Goal: Communication & Community: Share content

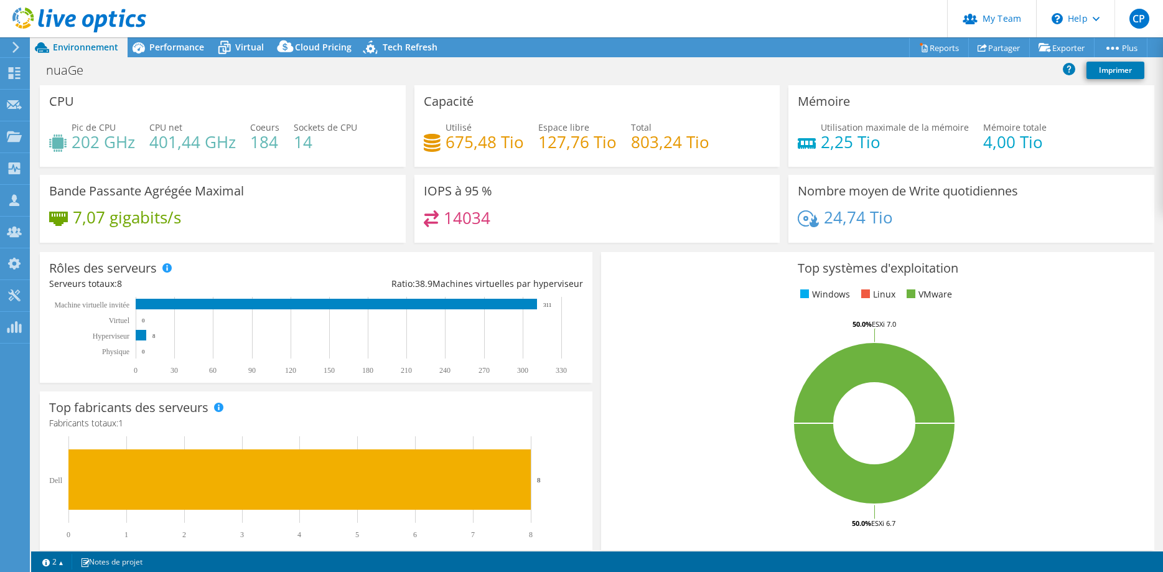
select select "USD"
click at [1006, 54] on link "Partager" at bounding box center [999, 47] width 62 height 19
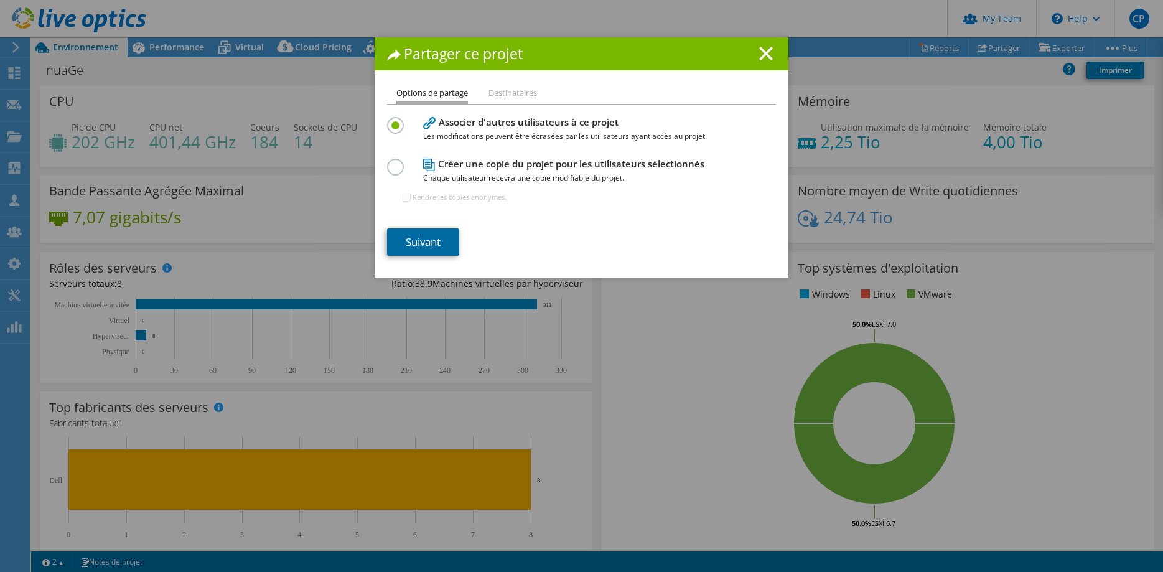
click at [435, 234] on link "Suivant" at bounding box center [423, 241] width 72 height 27
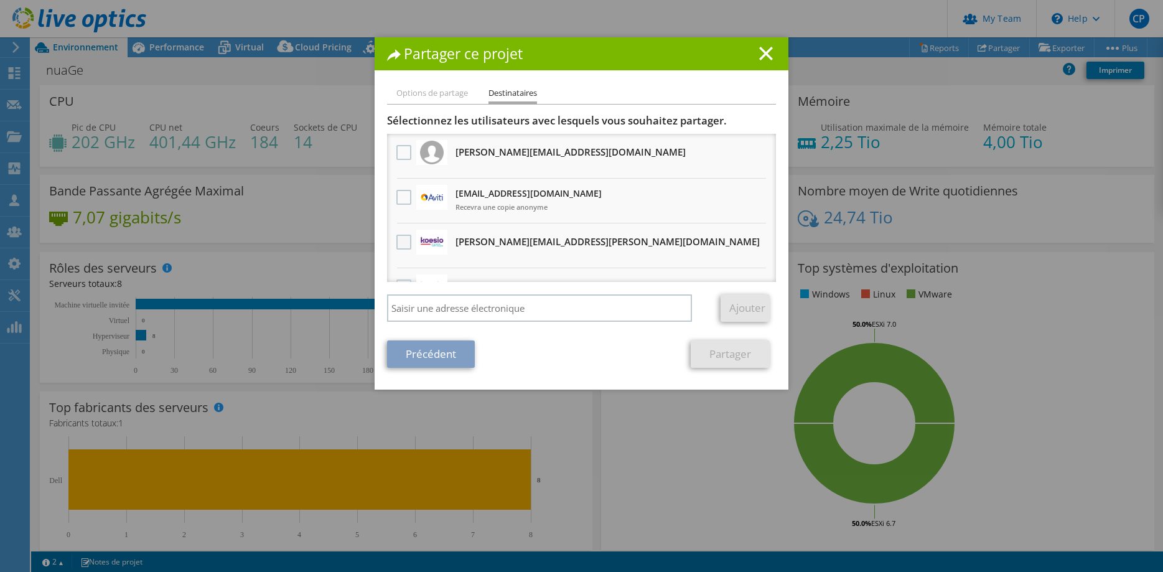
click at [400, 246] on label at bounding box center [405, 241] width 18 height 15
click at [0, 0] on input "checkbox" at bounding box center [0, 0] width 0 height 0
click at [725, 353] on link "Partager" at bounding box center [729, 353] width 79 height 27
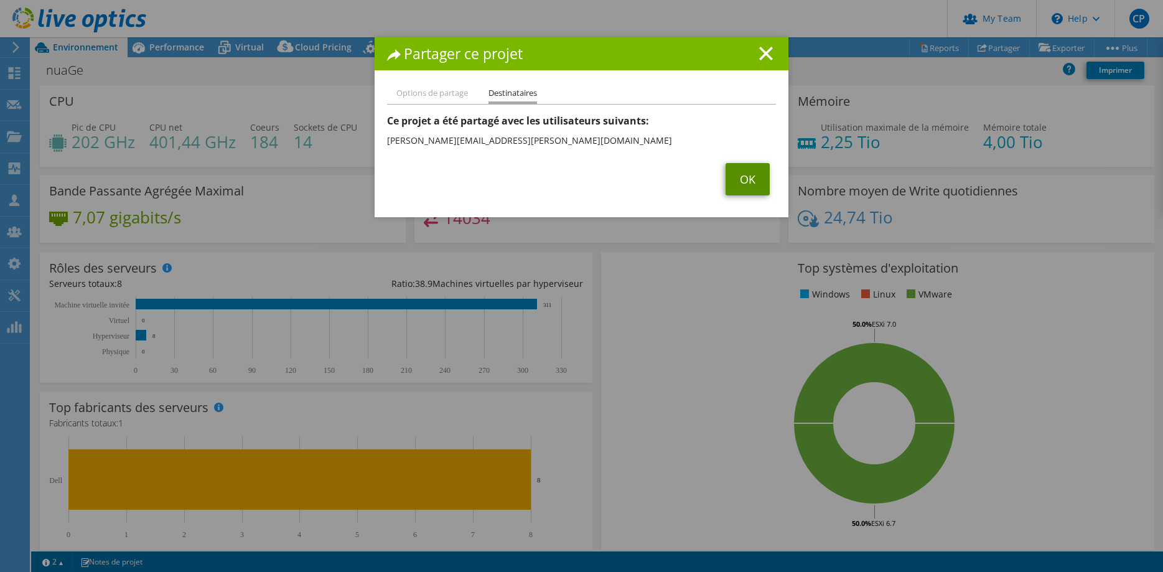
click at [748, 172] on link "OK" at bounding box center [747, 179] width 44 height 32
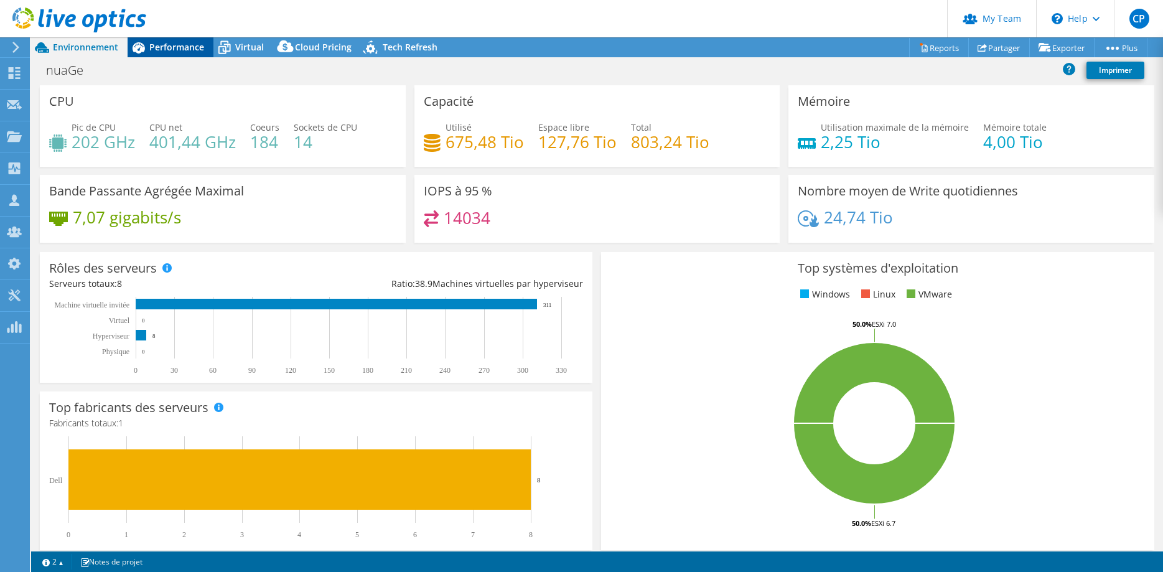
click at [204, 51] on div "Performance" at bounding box center [171, 47] width 86 height 20
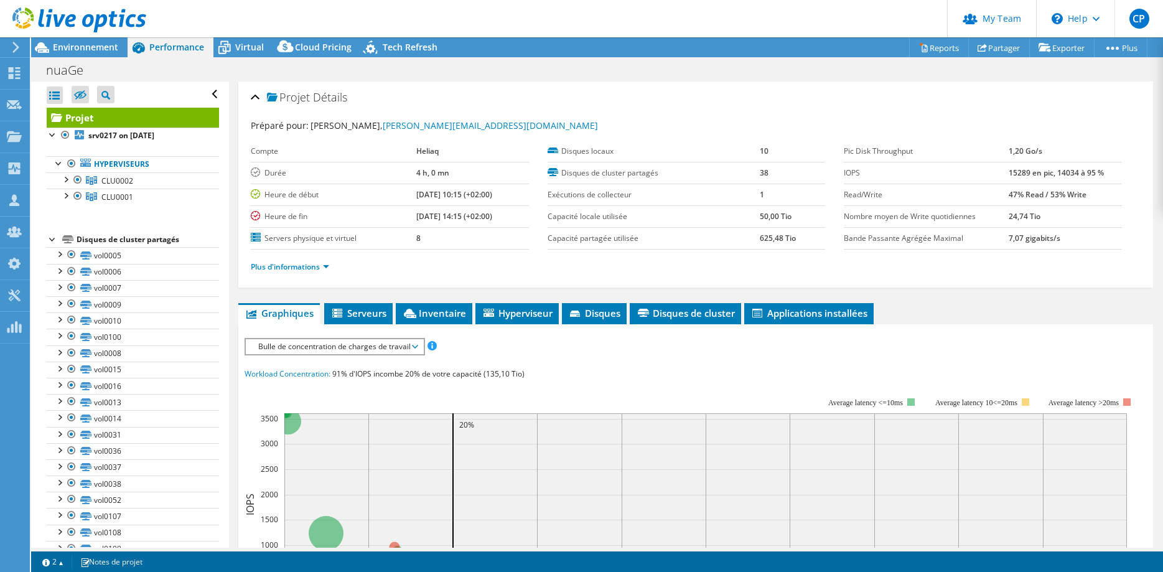
click at [119, 35] on link at bounding box center [79, 30] width 134 height 11
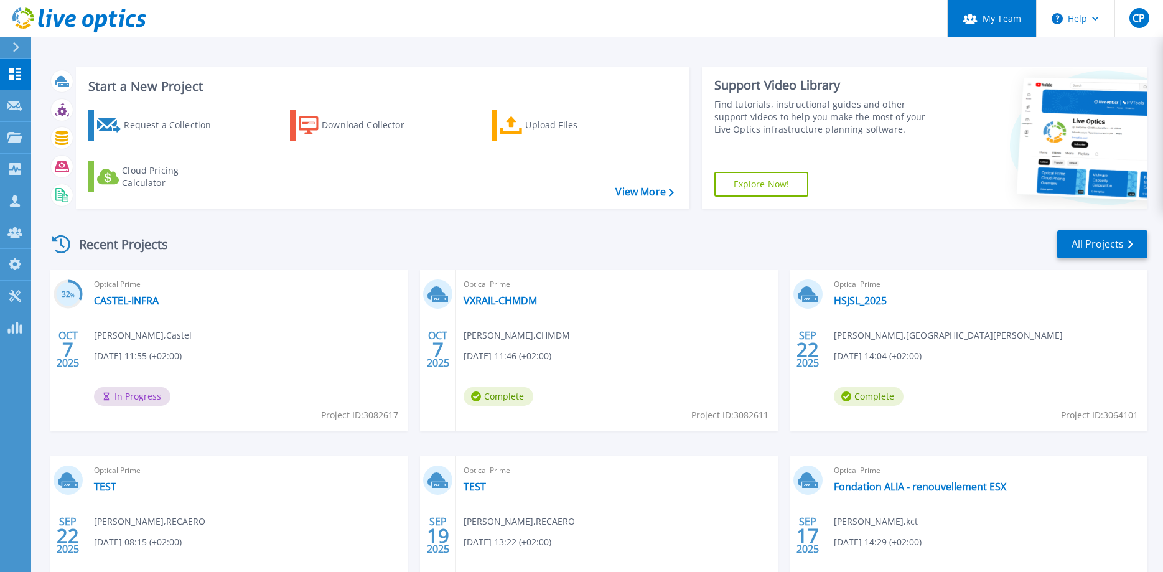
click at [1012, 23] on link "My Team" at bounding box center [991, 18] width 89 height 37
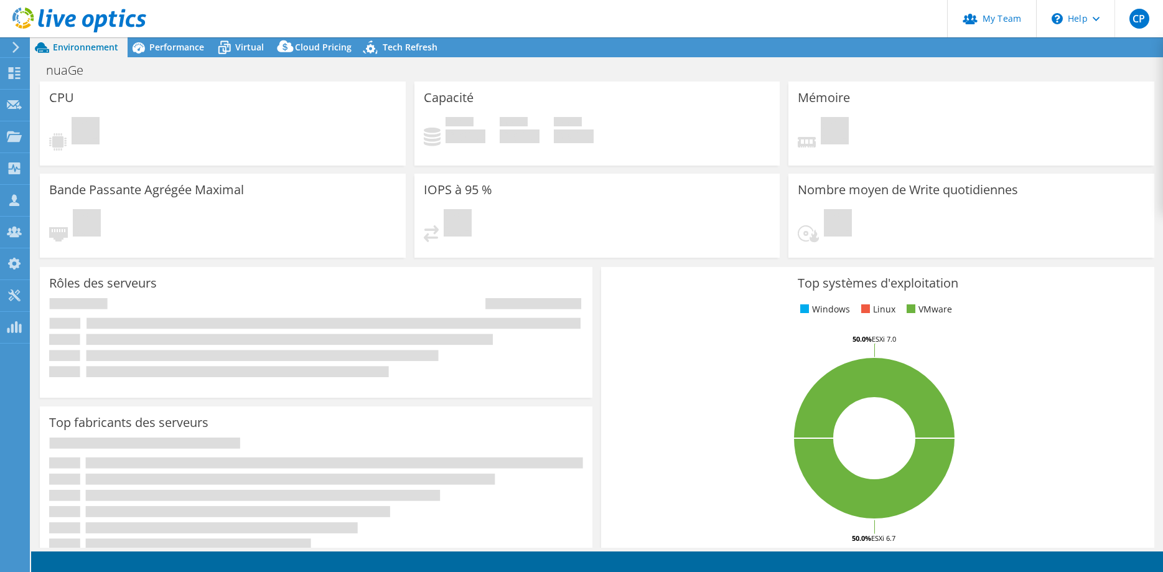
select select "USD"
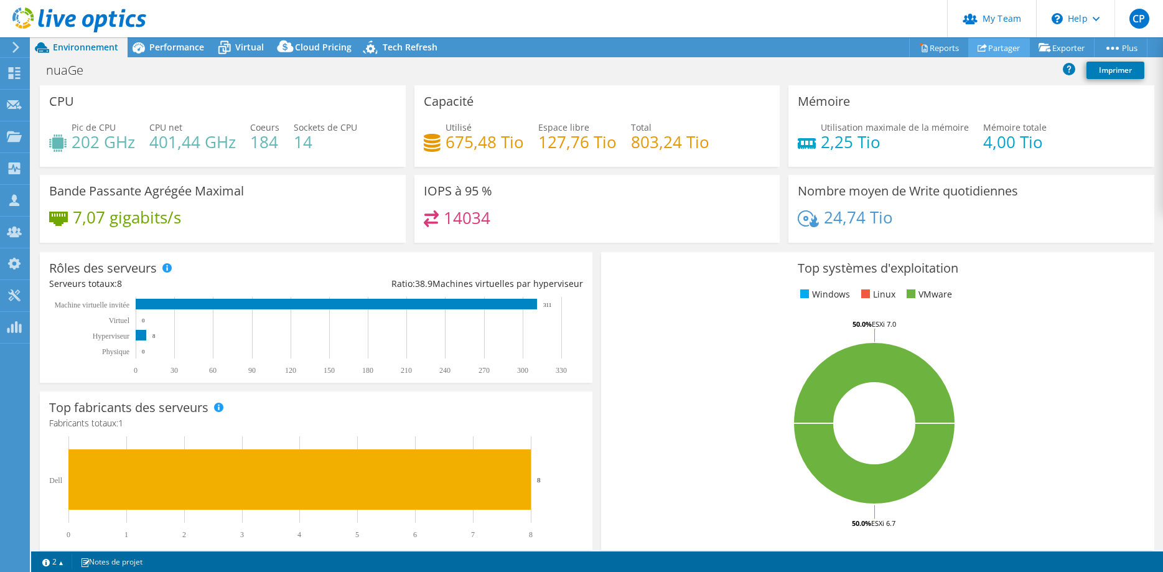
click at [1003, 45] on link "Partager" at bounding box center [999, 47] width 62 height 19
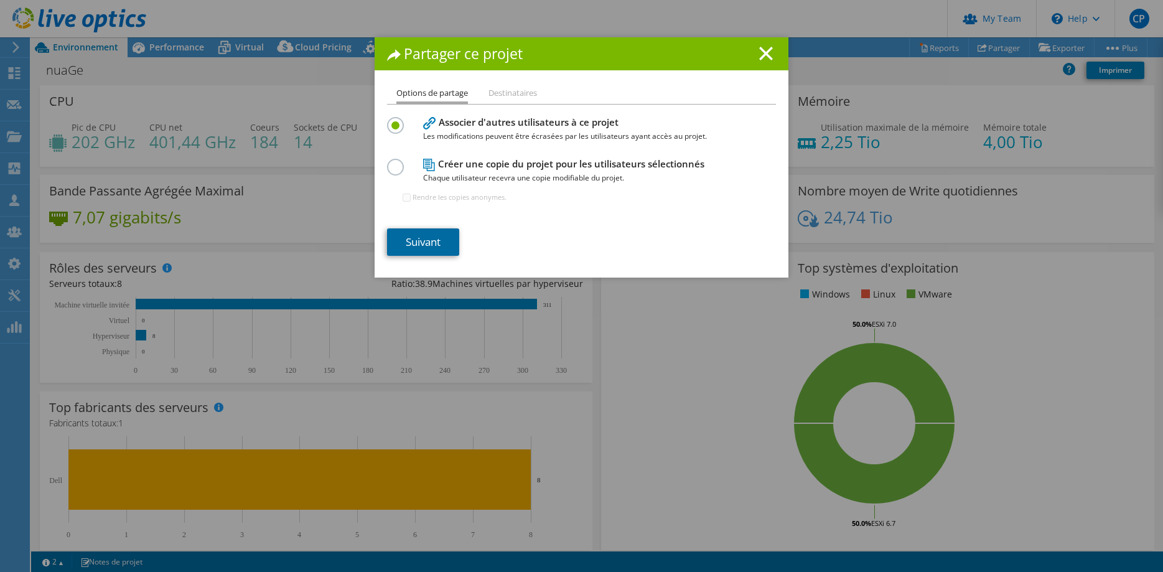
click at [443, 250] on link "Suivant" at bounding box center [423, 241] width 72 height 27
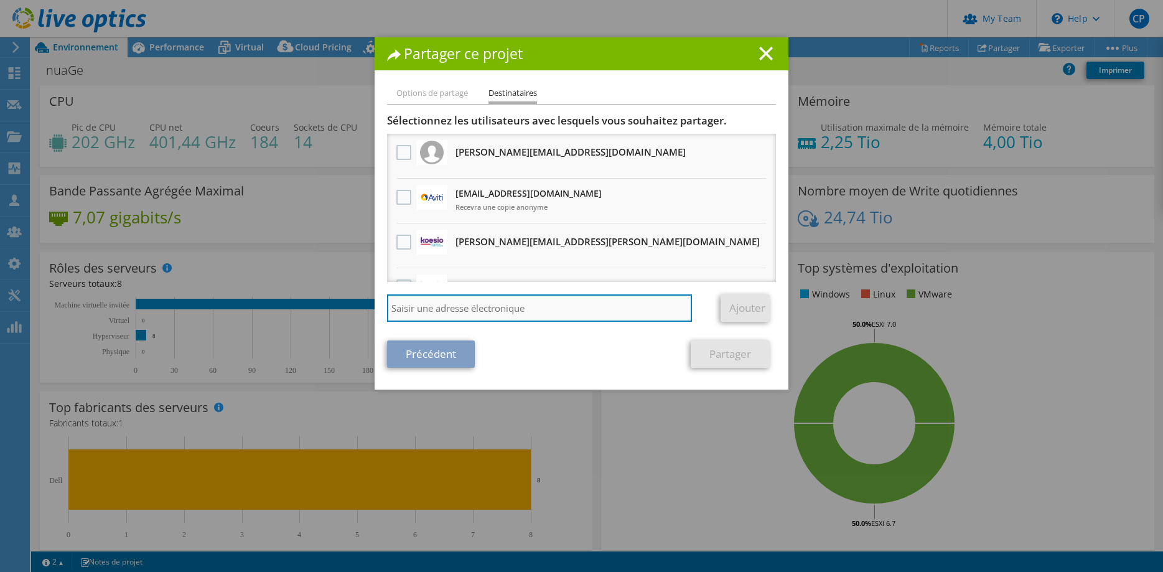
click at [529, 301] on input "search" at bounding box center [539, 307] width 305 height 27
type input "nmigdal@aviti.fr"
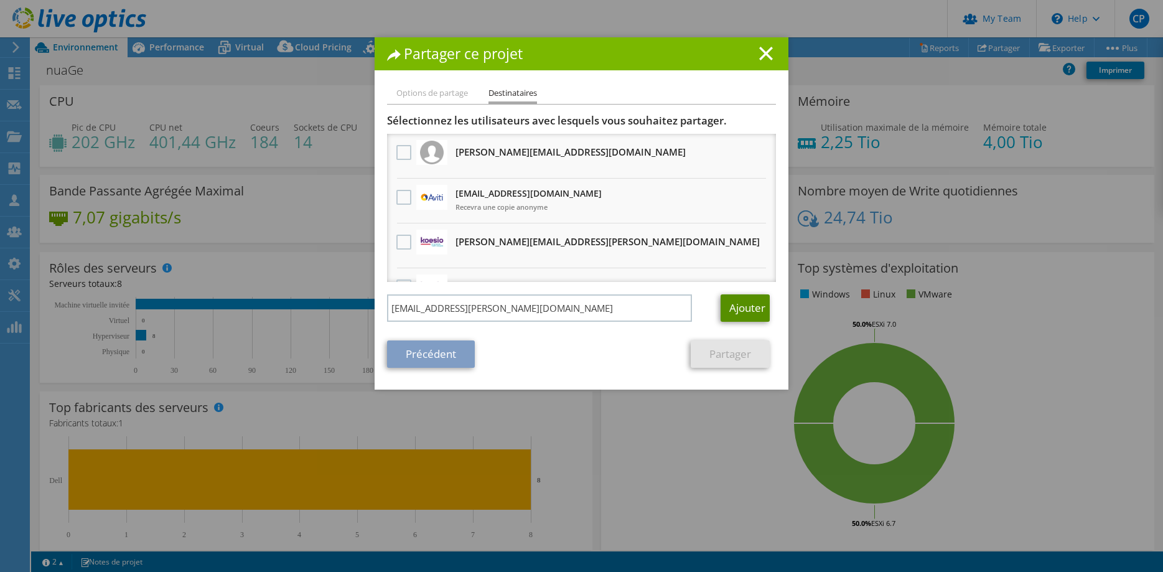
click at [740, 314] on link "Ajouter" at bounding box center [744, 307] width 49 height 27
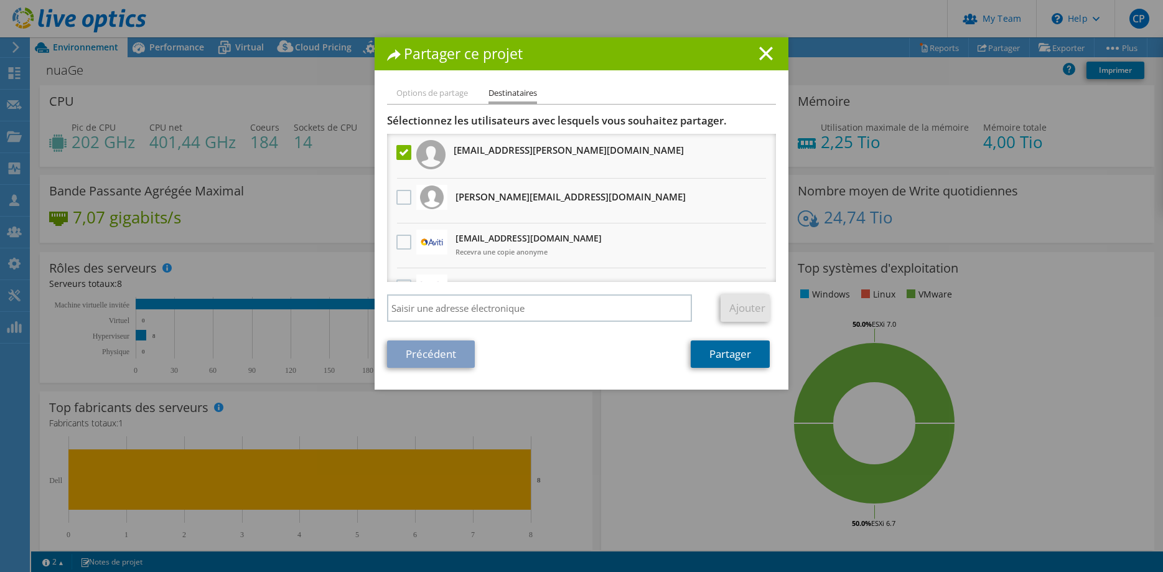
click at [740, 360] on link "Partager" at bounding box center [729, 353] width 79 height 27
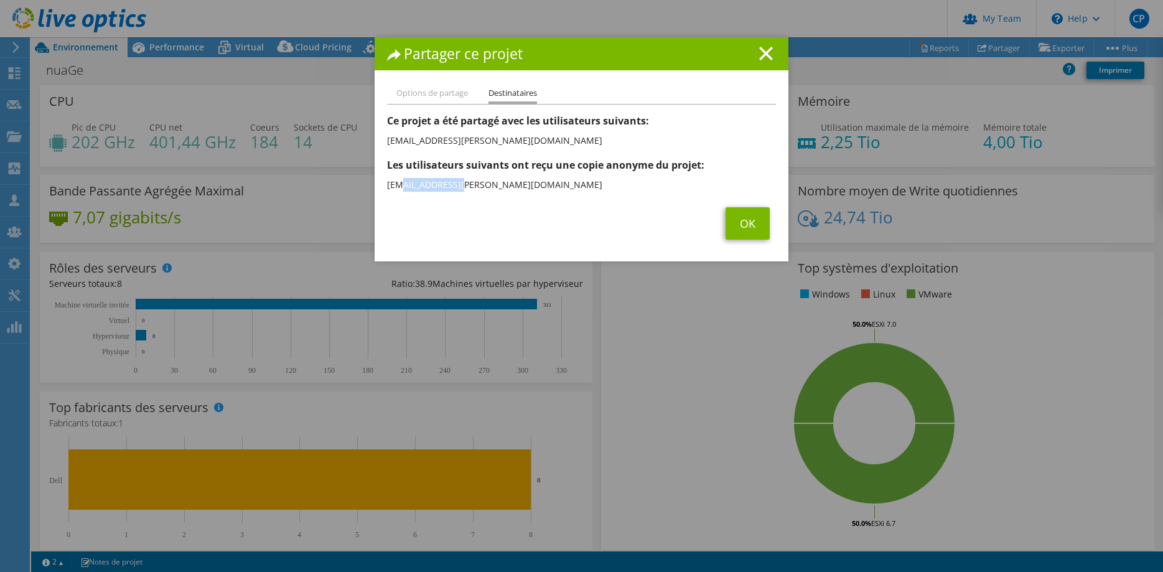
drag, startPoint x: 402, startPoint y: 185, endPoint x: 501, endPoint y: 175, distance: 100.1
click at [501, 175] on div "Ce projet a été partagé avec les utilisateurs suivants: Les utilisateurs suivan…" at bounding box center [581, 154] width 389 height 81
click at [763, 223] on link "OK" at bounding box center [747, 223] width 44 height 32
